Goal: Information Seeking & Learning: Understand process/instructions

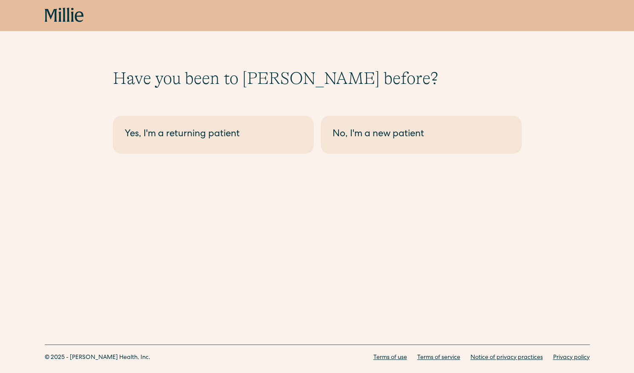
click at [55, 11] on icon at bounding box center [51, 15] width 12 height 13
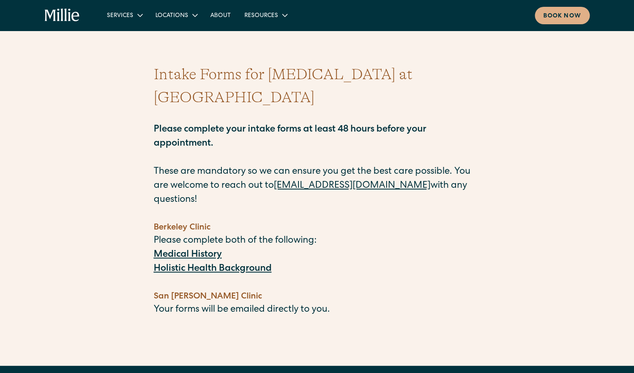
click at [193, 250] on strong "Medical History" at bounding box center [188, 254] width 68 height 9
